Goal: Task Accomplishment & Management: Use online tool/utility

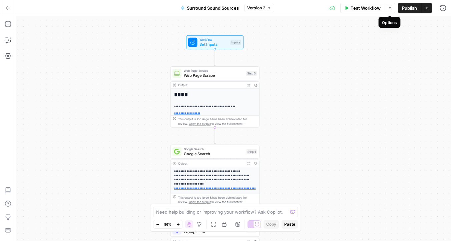
click at [391, 6] on icon "button" at bounding box center [390, 8] width 4 height 4
click at [427, 13] on button "Actions" at bounding box center [427, 8] width 11 height 11
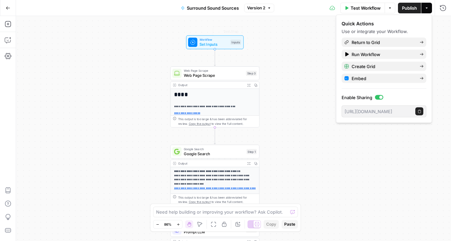
click at [95, 19] on div "**********" at bounding box center [233, 128] width 435 height 225
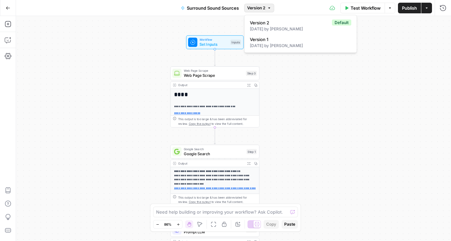
click at [264, 8] on span "Version 2" at bounding box center [256, 8] width 18 height 6
click at [103, 77] on div "**********" at bounding box center [233, 128] width 435 height 225
click at [5, 53] on icon "button" at bounding box center [8, 56] width 7 height 7
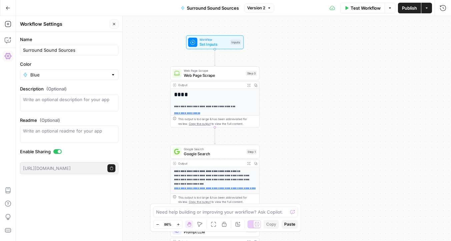
click at [7, 6] on icon "button" at bounding box center [8, 8] width 5 height 5
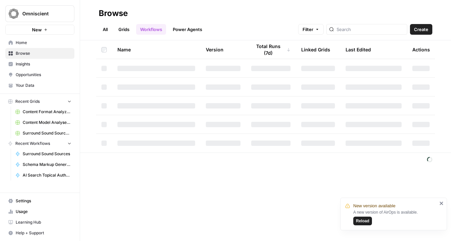
click at [422, 25] on button "Create" at bounding box center [421, 29] width 22 height 11
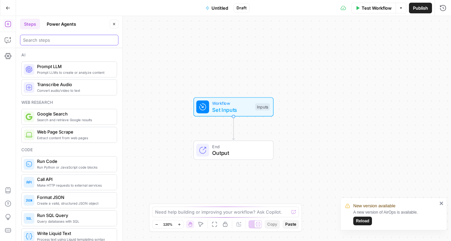
click at [56, 37] on input "search" at bounding box center [69, 40] width 92 height 7
click at [396, 6] on button "Options" at bounding box center [401, 8] width 11 height 11
click at [399, 6] on icon "button" at bounding box center [401, 8] width 4 height 4
click at [241, 87] on div "Workflow Set Inputs Inputs End Output" at bounding box center [233, 128] width 435 height 225
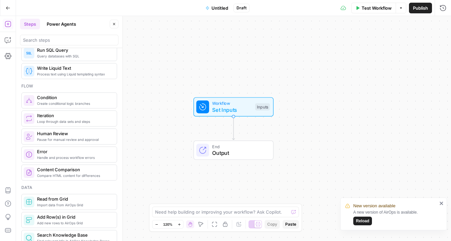
scroll to position [183, 0]
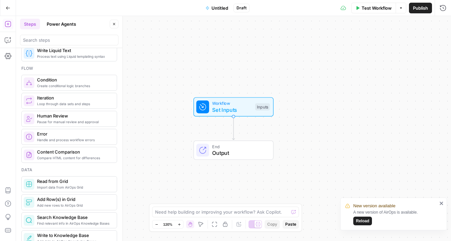
click at [441, 205] on icon "close" at bounding box center [442, 203] width 5 height 5
click at [244, 104] on span "Workflow" at bounding box center [232, 103] width 40 height 6
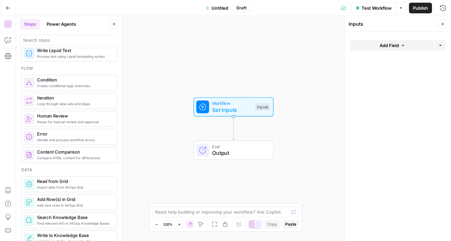
click at [384, 47] on span "Add Field" at bounding box center [389, 45] width 19 height 7
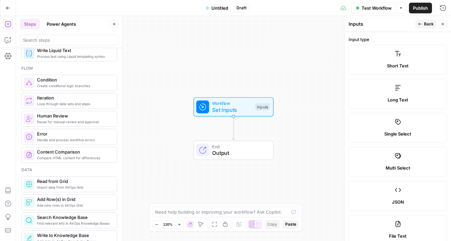
click at [370, 93] on label "Long Text" at bounding box center [398, 94] width 99 height 30
click at [380, 60] on label "Short Text" at bounding box center [398, 60] width 99 height 30
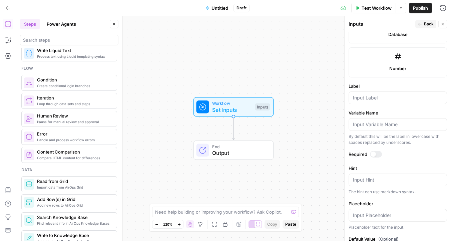
scroll to position [363, 0]
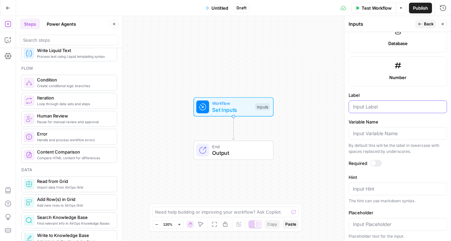
click at [386, 108] on input "Label" at bounding box center [398, 107] width 90 height 7
type input "URL"
click at [372, 138] on div at bounding box center [398, 133] width 99 height 13
click at [367, 188] on textarea "Hint" at bounding box center [398, 189] width 90 height 7
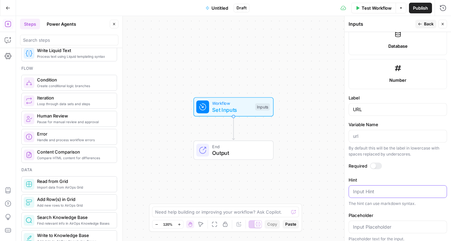
scroll to position [401, 0]
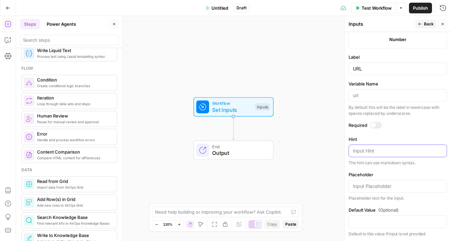
click at [381, 151] on textarea "Hint" at bounding box center [398, 151] width 90 height 7
paste textarea "[URL][DOMAIN_NAME]"
type textarea "[URL][DOMAIN_NAME]"
click at [387, 182] on div at bounding box center [398, 186] width 99 height 13
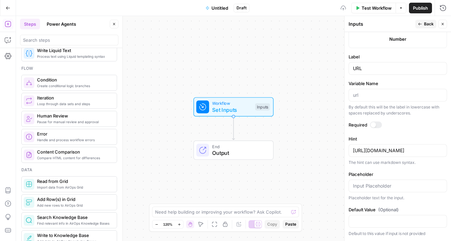
click at [379, 122] on div at bounding box center [376, 125] width 12 height 7
click at [387, 187] on input "Placeholder" at bounding box center [398, 186] width 90 height 7
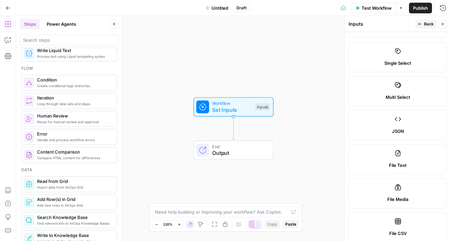
scroll to position [0, 0]
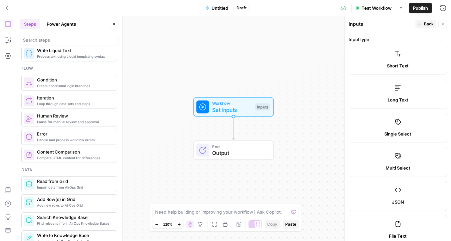
click at [442, 26] on button "Close" at bounding box center [443, 24] width 9 height 9
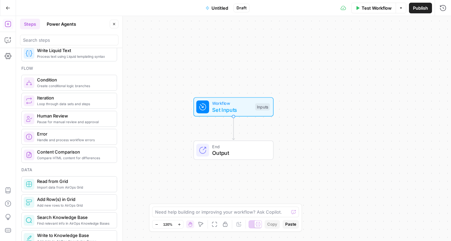
click at [245, 105] on span "Workflow" at bounding box center [232, 103] width 40 height 6
click at [393, 71] on span "Add Field" at bounding box center [389, 74] width 19 height 7
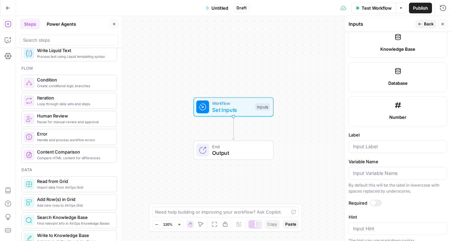
scroll to position [304, 0]
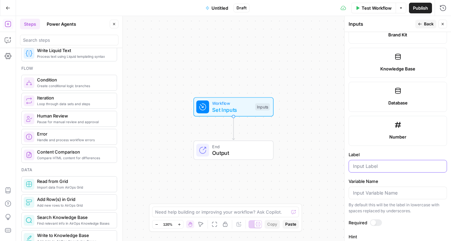
click at [381, 169] on input "Label" at bounding box center [398, 166] width 90 height 7
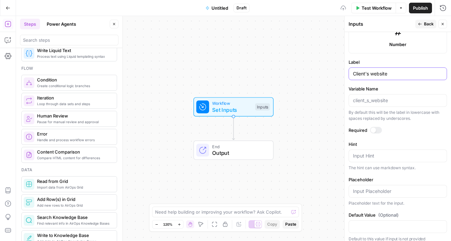
scroll to position [401, 0]
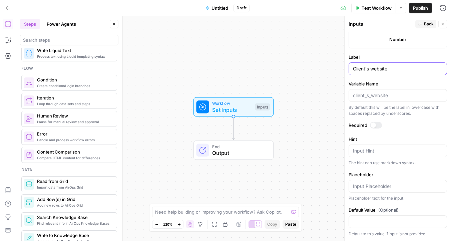
type input "Client's website"
click at [375, 125] on div at bounding box center [373, 125] width 5 height 5
click at [373, 148] on textarea "Hint" at bounding box center [398, 151] width 90 height 7
click at [360, 151] on textarea "Hint" at bounding box center [398, 151] width 90 height 7
click at [368, 189] on input "Placeholder" at bounding box center [398, 186] width 90 height 7
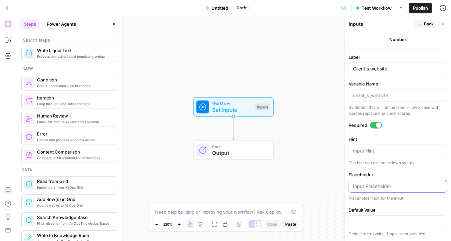
paste input "[URL][DOMAIN_NAME]"
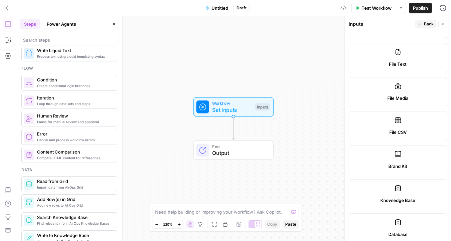
scroll to position [0, 0]
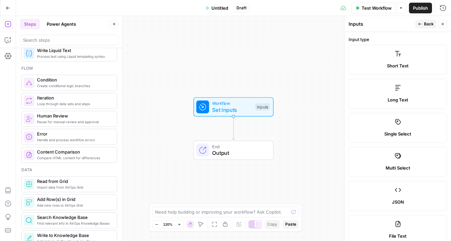
type input "[URL][DOMAIN_NAME]"
click at [443, 24] on icon "button" at bounding box center [443, 24] width 2 height 2
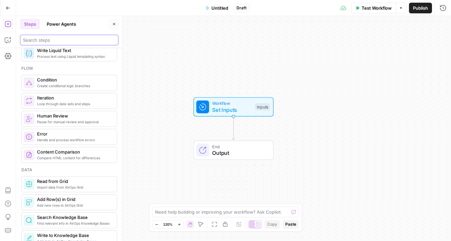
click at [96, 40] on input "search" at bounding box center [69, 40] width 92 height 7
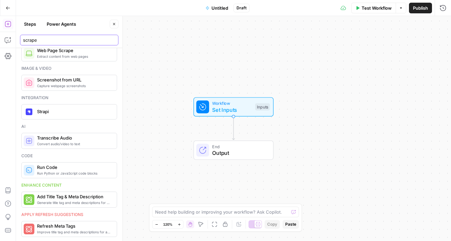
scroll to position [45, 0]
type input "scrape"
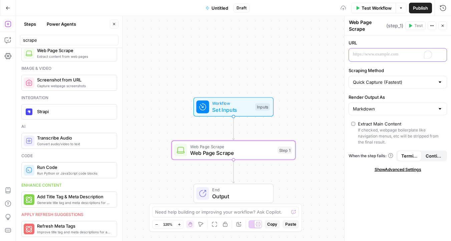
click at [399, 51] on p "To enrich screen reader interactions, please activate Accessibility in Grammarl…" at bounding box center [392, 54] width 79 height 7
click at [440, 54] on icon "button" at bounding box center [440, 54] width 3 height 3
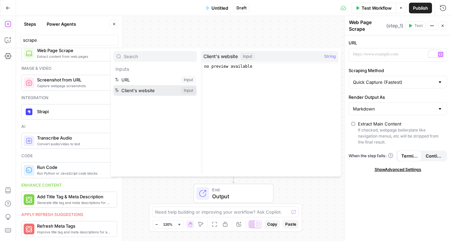
click at [149, 92] on button "Select variable Client's website" at bounding box center [155, 90] width 83 height 11
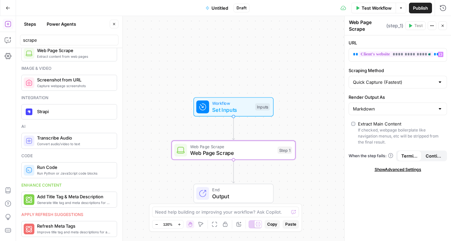
click at [216, 109] on span "Set Inputs" at bounding box center [232, 110] width 40 height 8
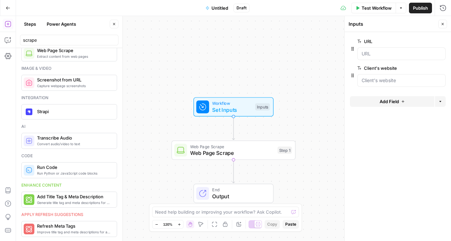
click at [364, 46] on div "URL edit field Delete group" at bounding box center [402, 48] width 88 height 23
click at [429, 40] on button "edit field" at bounding box center [424, 41] width 26 height 8
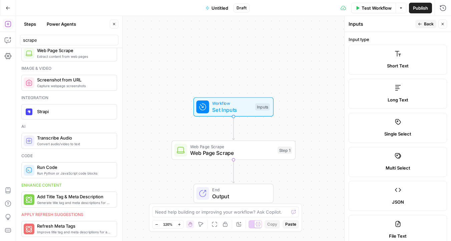
scroll to position [408, 0]
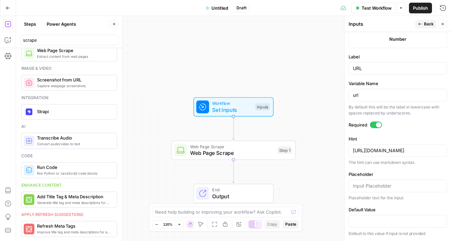
click at [352, 62] on div "URL" at bounding box center [398, 68] width 99 height 13
type input "Page's URL"
click at [377, 92] on input "url" at bounding box center [398, 95] width 90 height 7
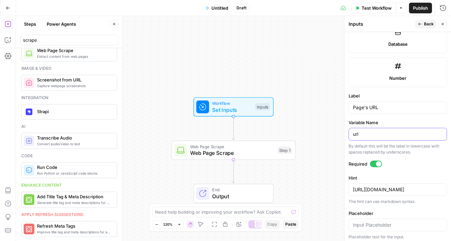
scroll to position [351, 0]
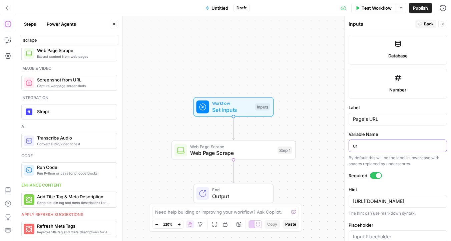
type input "u"
click at [368, 119] on input "Page's URL" at bounding box center [398, 119] width 90 height 7
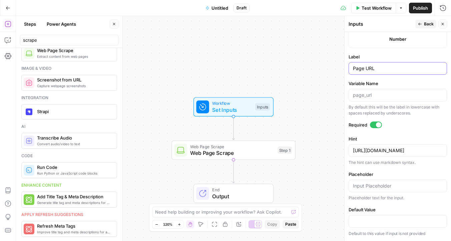
type input "Page URL"
click at [424, 25] on span "Back" at bounding box center [429, 24] width 10 height 6
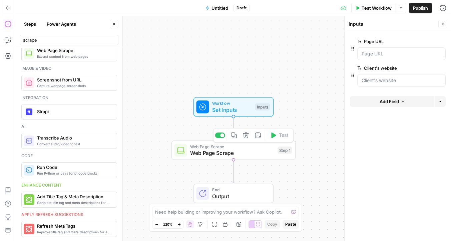
click at [222, 151] on span "Web Page Scrape" at bounding box center [232, 153] width 84 height 8
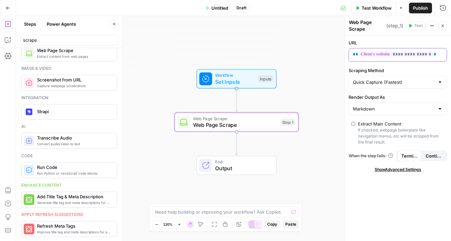
click at [438, 57] on div "**********" at bounding box center [398, 54] width 98 height 13
click at [442, 56] on button "Variables Menu" at bounding box center [440, 54] width 5 height 5
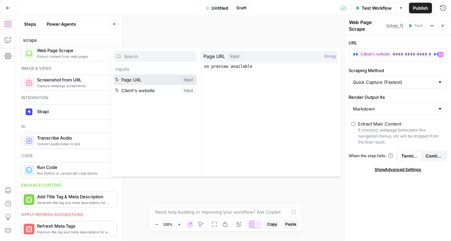
click at [171, 82] on button "Select variable Page URL" at bounding box center [155, 79] width 83 height 11
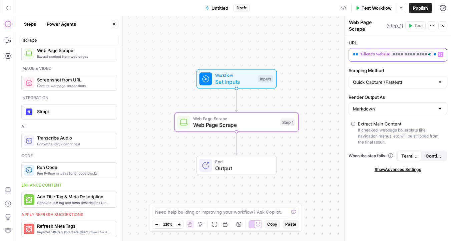
click at [413, 59] on div "**********" at bounding box center [392, 54] width 87 height 13
click at [439, 56] on button "Variables Menu" at bounding box center [440, 54] width 5 height 5
click at [432, 54] on p "**********" at bounding box center [392, 54] width 79 height 7
drag, startPoint x: 436, startPoint y: 55, endPoint x: 451, endPoint y: 72, distance: 22.7
click at [451, 72] on div "**********" at bounding box center [398, 138] width 107 height 206
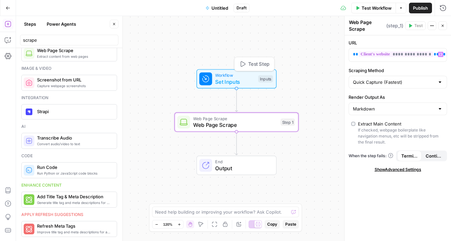
click at [252, 67] on span "Test Step" at bounding box center [258, 63] width 21 height 7
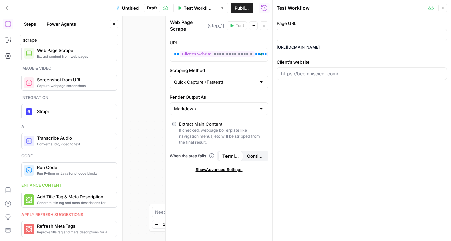
click at [336, 31] on div at bounding box center [362, 35] width 171 height 13
drag, startPoint x: 379, startPoint y: 47, endPoint x: 276, endPoint y: 47, distance: 102.5
click at [276, 47] on div "Page URL [URL][DOMAIN_NAME] Client's website" at bounding box center [362, 51] width 179 height 71
copy link "[URL][DOMAIN_NAME]"
click at [293, 36] on input "Page URL" at bounding box center [362, 35] width 162 height 7
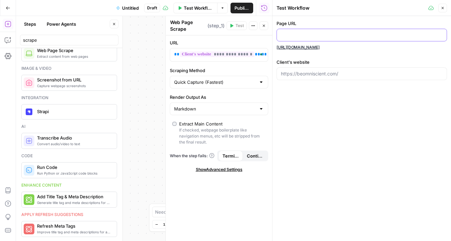
paste input "[URL][DOMAIN_NAME]"
type input "[URL][DOMAIN_NAME]"
click at [293, 74] on input "Client's website" at bounding box center [362, 73] width 162 height 7
click at [320, 72] on input "Client's website" at bounding box center [362, 73] width 162 height 7
paste input "[URL][DOMAIN_NAME]"
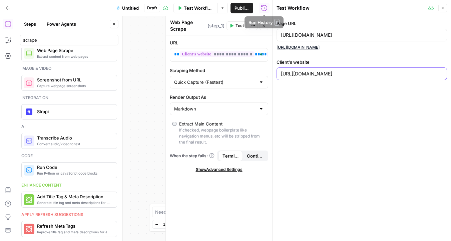
type input "[URL][DOMAIN_NAME]"
click at [239, 27] on span "Test" at bounding box center [240, 26] width 8 height 6
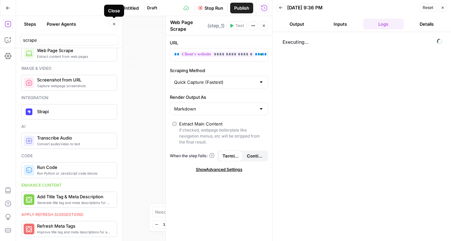
click at [115, 25] on icon "button" at bounding box center [114, 24] width 2 height 2
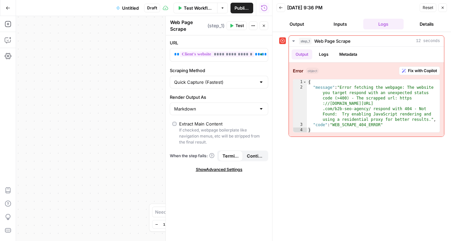
click at [446, 6] on button "Close" at bounding box center [443, 7] width 9 height 9
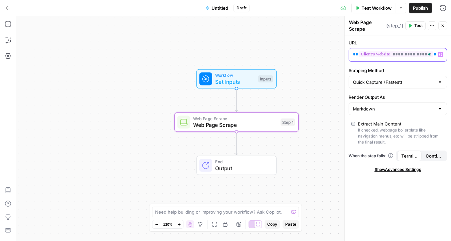
drag, startPoint x: 436, startPoint y: 54, endPoint x: 451, endPoint y: 62, distance: 17.5
click at [451, 62] on div "**********" at bounding box center [398, 138] width 107 height 206
click at [418, 26] on span "Test" at bounding box center [419, 26] width 8 height 6
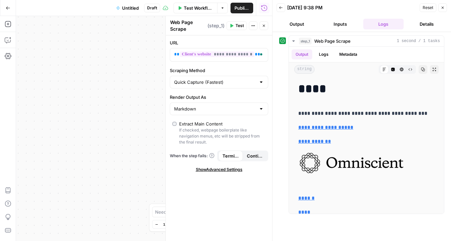
click at [444, 8] on icon "button" at bounding box center [443, 8] width 4 height 4
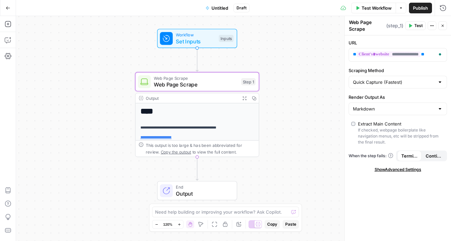
scroll to position [0, 7]
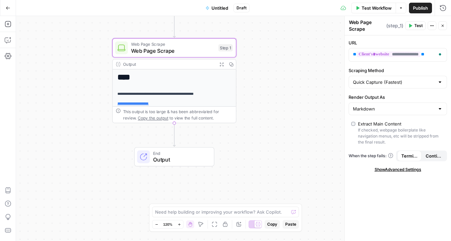
click at [175, 52] on span "Web Page Scrape" at bounding box center [173, 51] width 84 height 8
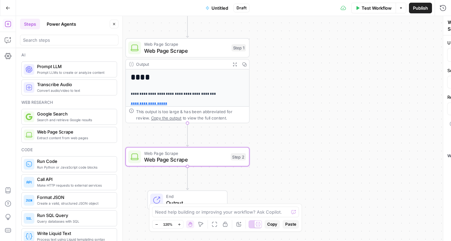
scroll to position [0, 0]
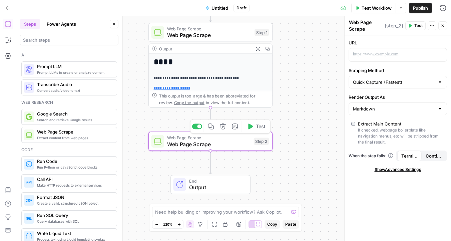
click at [244, 139] on span "Web Page Scrape" at bounding box center [208, 138] width 83 height 6
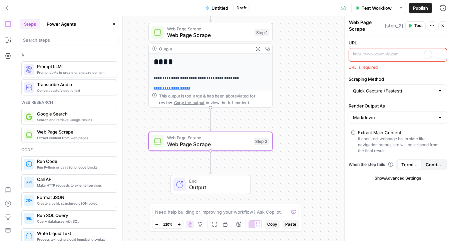
click at [386, 56] on p "To enrich screen reader interactions, please activate Accessibility in Grammarl…" at bounding box center [392, 54] width 79 height 7
click at [440, 53] on icon "button" at bounding box center [440, 54] width 3 height 3
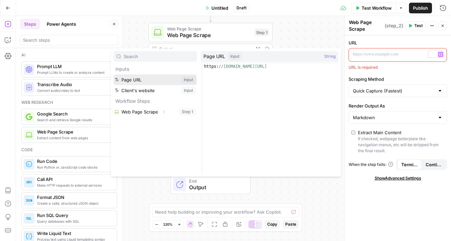
click at [137, 78] on button "Select variable Page URL" at bounding box center [155, 79] width 83 height 11
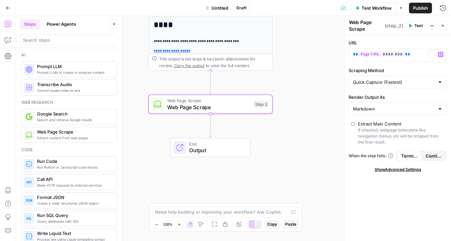
click at [412, 85] on div "Quick Capture (Fastest)" at bounding box center [398, 82] width 99 height 13
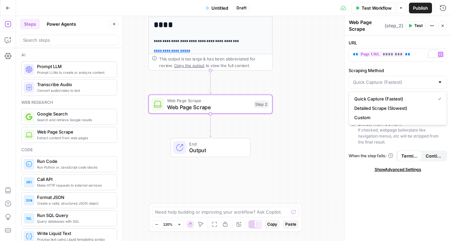
type input "Quick Capture (Fastest)"
click at [409, 70] on label "Scraping Method" at bounding box center [398, 70] width 99 height 7
click at [409, 79] on input "Quick Capture (Fastest)" at bounding box center [394, 82] width 82 height 7
type input "Quick Capture (Fastest)"
click at [418, 71] on label "Scraping Method" at bounding box center [398, 70] width 99 height 7
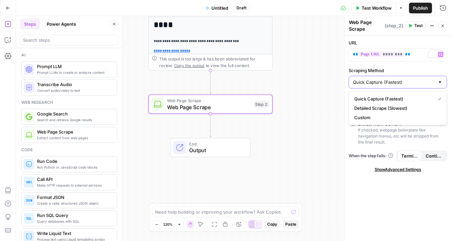
click at [418, 79] on input "Quick Capture (Fastest)" at bounding box center [394, 82] width 82 height 7
type input "Quick Capture (Fastest)"
click at [418, 70] on label "Scraping Method" at bounding box center [398, 70] width 99 height 7
click at [418, 79] on input "Quick Capture (Fastest)" at bounding box center [394, 82] width 82 height 7
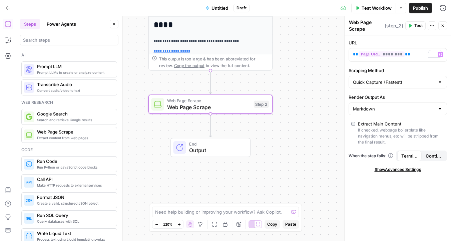
click at [419, 66] on div "URL ** ******** ** Variables Menu Scraping Method Quick Capture (Fastest) Rende…" at bounding box center [398, 138] width 107 height 206
click at [416, 27] on span "Test" at bounding box center [419, 26] width 8 height 6
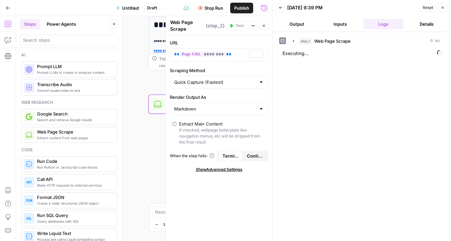
click at [441, 9] on icon "button" at bounding box center [443, 8] width 4 height 4
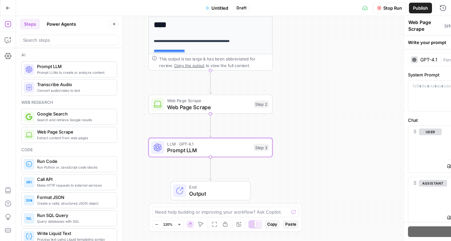
type textarea "Prompt LLM"
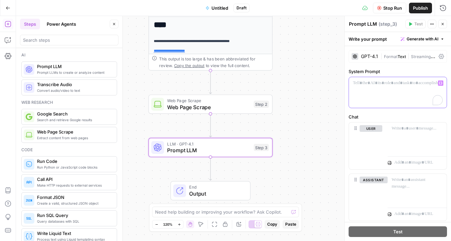
click at [383, 92] on div "To enrich screen reader interactions, please activate Accessibility in Grammarl…" at bounding box center [398, 92] width 98 height 31
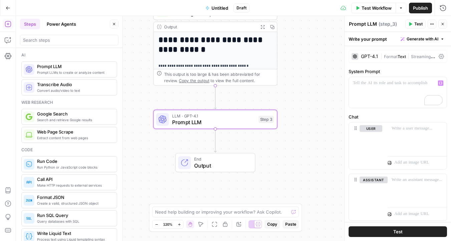
click at [216, 126] on span "Prompt LLM" at bounding box center [213, 122] width 83 height 8
click at [398, 92] on div "To enrich screen reader interactions, please activate Accessibility in Grammarl…" at bounding box center [398, 92] width 98 height 31
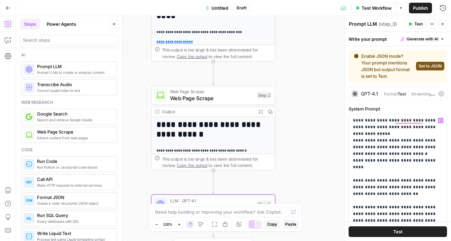
click at [394, 96] on span "Format" at bounding box center [391, 93] width 14 height 5
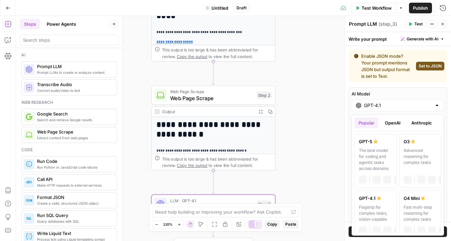
click at [392, 104] on input "GPT-4.1" at bounding box center [398, 105] width 68 height 7
click at [392, 40] on div "Write your prompt Generate with AI" at bounding box center [398, 39] width 107 height 14
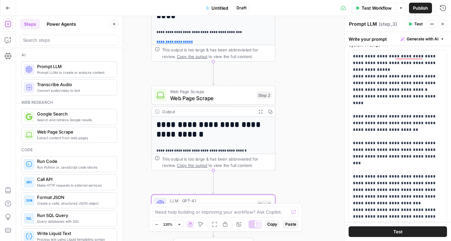
scroll to position [378, 0]
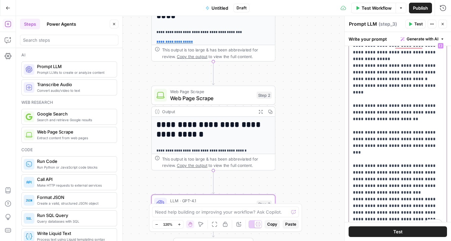
click at [382, 122] on p "**********" at bounding box center [398, 135] width 90 height 187
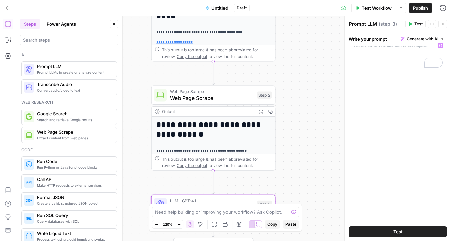
scroll to position [359, 0]
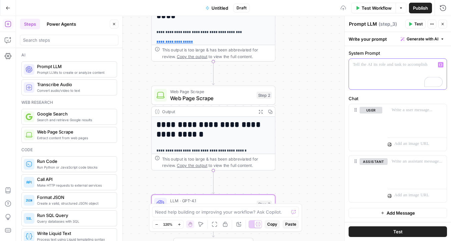
click at [441, 64] on icon "button" at bounding box center [440, 64] width 3 height 3
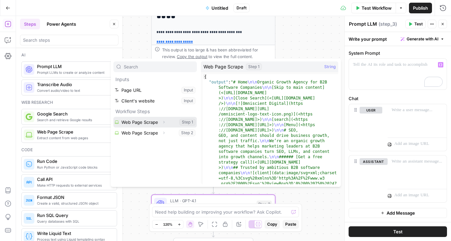
click at [162, 122] on icon "button" at bounding box center [164, 122] width 4 height 4
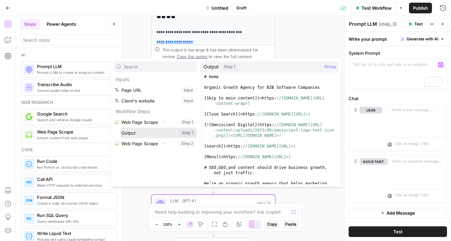
click at [149, 134] on button "Select variable Output" at bounding box center [158, 133] width 77 height 11
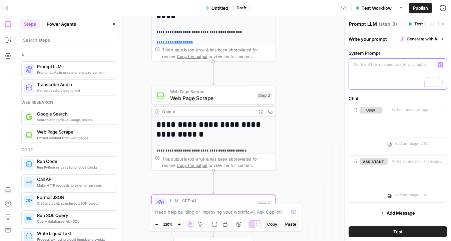
click at [443, 63] on button "Variables Menu" at bounding box center [440, 64] width 5 height 5
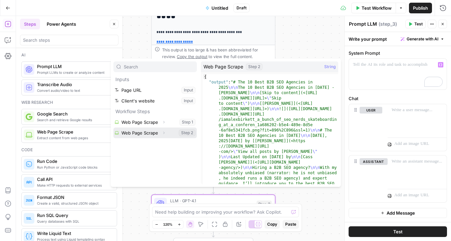
click at [163, 133] on icon "button" at bounding box center [164, 133] width 4 height 4
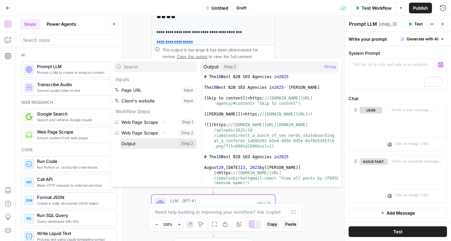
click at [163, 143] on button "Select variable Output" at bounding box center [158, 143] width 77 height 11
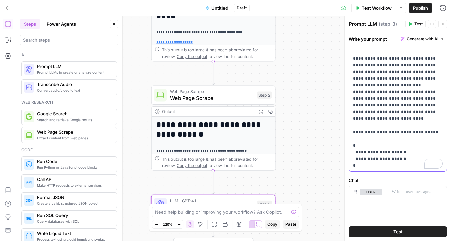
scroll to position [590, 0]
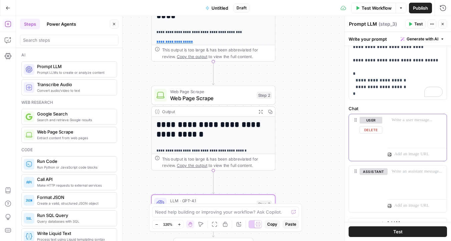
click at [403, 134] on div at bounding box center [417, 129] width 59 height 31
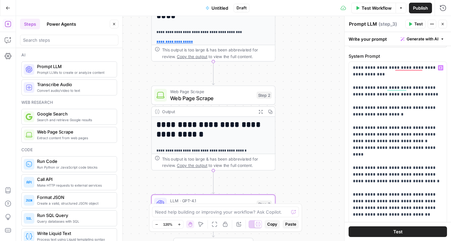
scroll to position [333, 0]
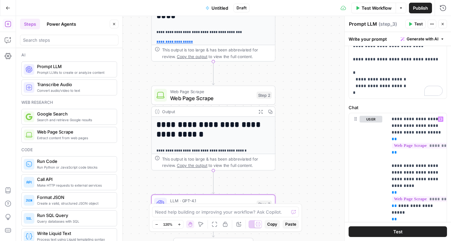
click at [416, 27] on button "Test" at bounding box center [416, 24] width 20 height 9
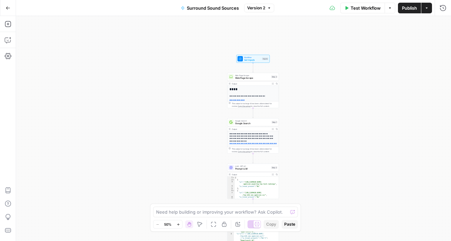
drag, startPoint x: 191, startPoint y: 75, endPoint x: 199, endPoint y: 68, distance: 10.9
click at [199, 68] on div "**********" at bounding box center [233, 128] width 435 height 225
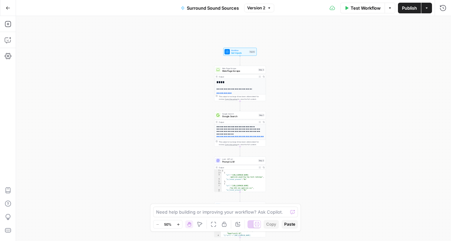
click at [241, 71] on span "Web Page Scrape" at bounding box center [239, 70] width 35 height 3
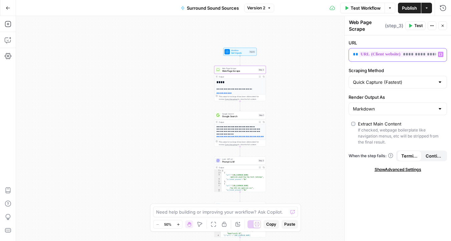
click at [350, 56] on div "**********" at bounding box center [392, 54] width 87 height 13
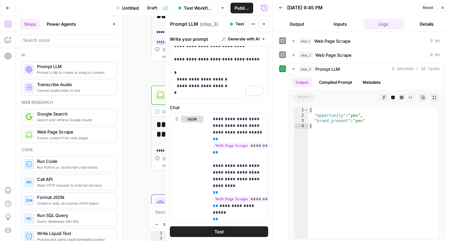
click at [442, 6] on icon "button" at bounding box center [443, 8] width 4 height 4
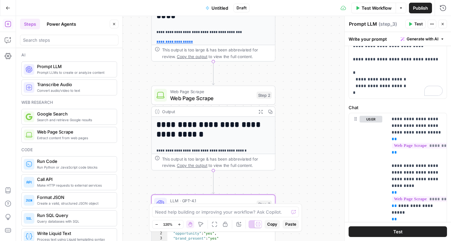
click at [221, 9] on span "Untitled" at bounding box center [220, 8] width 17 height 7
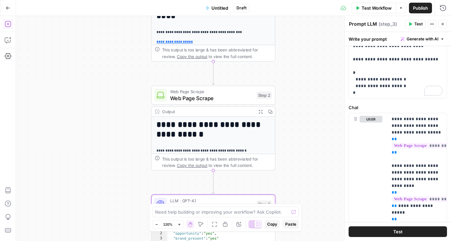
click at [214, 8] on span "Untitled" at bounding box center [220, 8] width 17 height 7
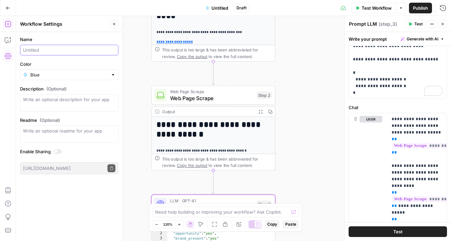
click at [51, 50] on input "Name" at bounding box center [69, 50] width 92 height 7
paste input "Outreach Opportunity Qualifier"
type input "Outreach Opportunity Qualifier"
click at [307, 105] on div "**********" at bounding box center [233, 128] width 435 height 225
